Goal: Task Accomplishment & Management: Use online tool/utility

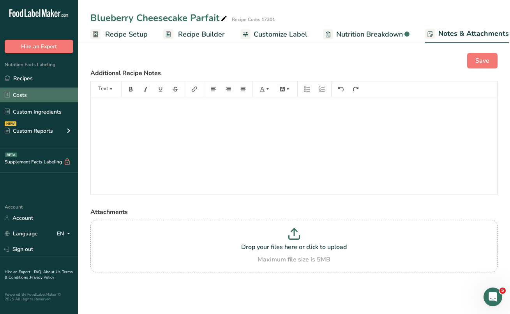
scroll to position [0, 90]
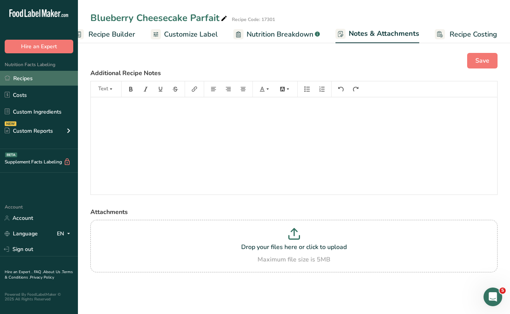
click at [30, 79] on link "Recipes" at bounding box center [39, 78] width 78 height 15
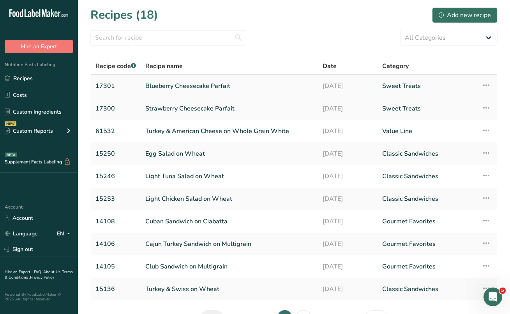
click at [150, 86] on link "Blueberry Cheesecake Parfait" at bounding box center [229, 86] width 168 height 16
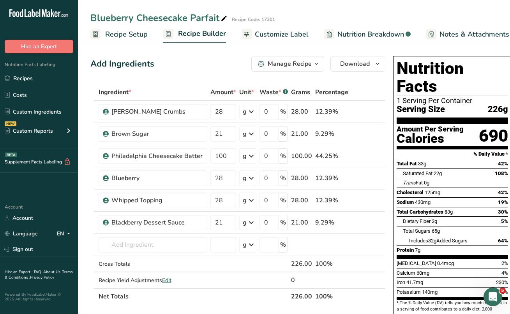
click at [120, 36] on span "Recipe Setup" at bounding box center [126, 34] width 42 height 11
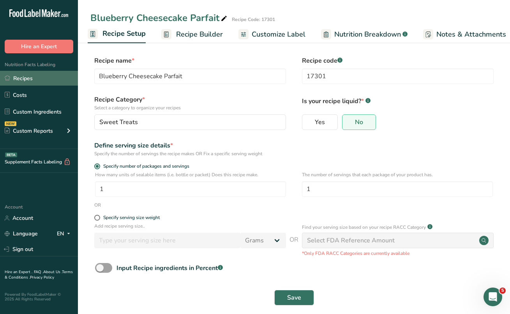
click at [21, 77] on link "Recipes" at bounding box center [39, 78] width 78 height 15
